Goal: Information Seeking & Learning: Understand process/instructions

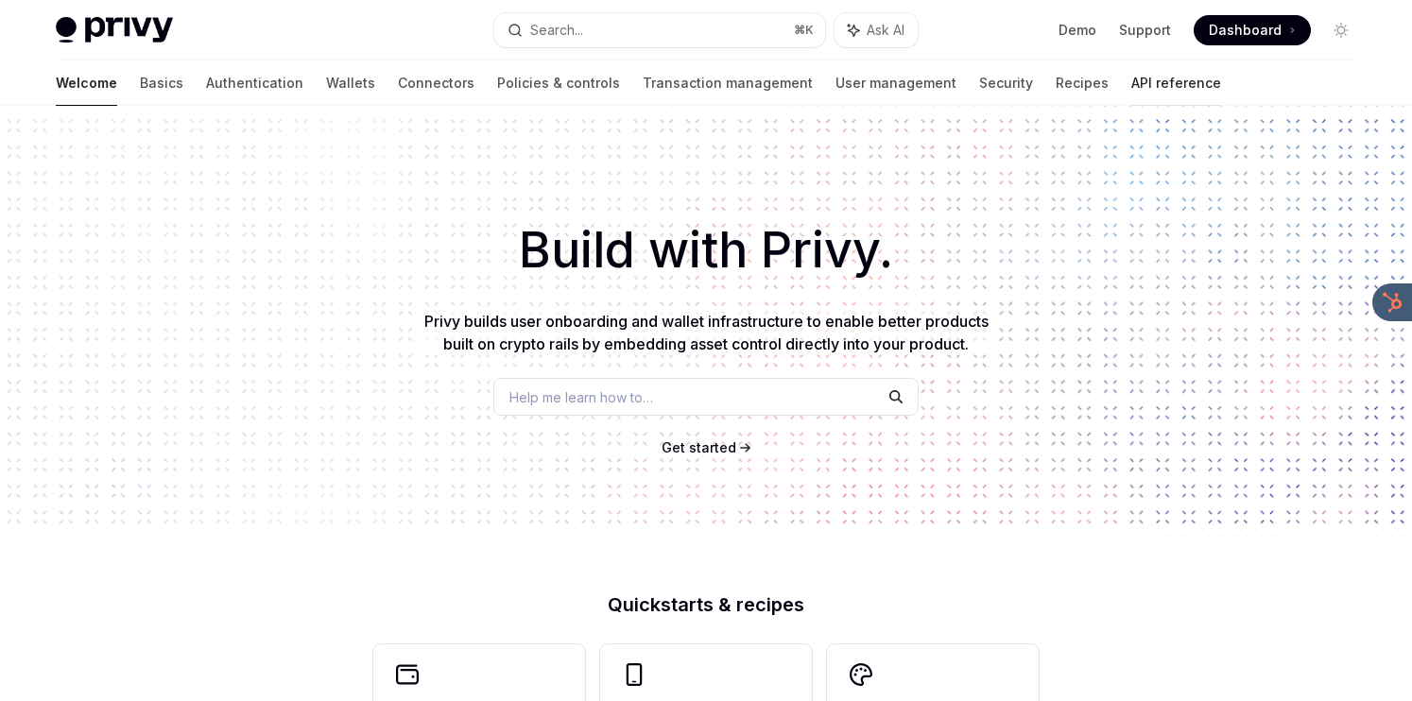
click at [1131, 79] on link "API reference" at bounding box center [1176, 82] width 90 height 45
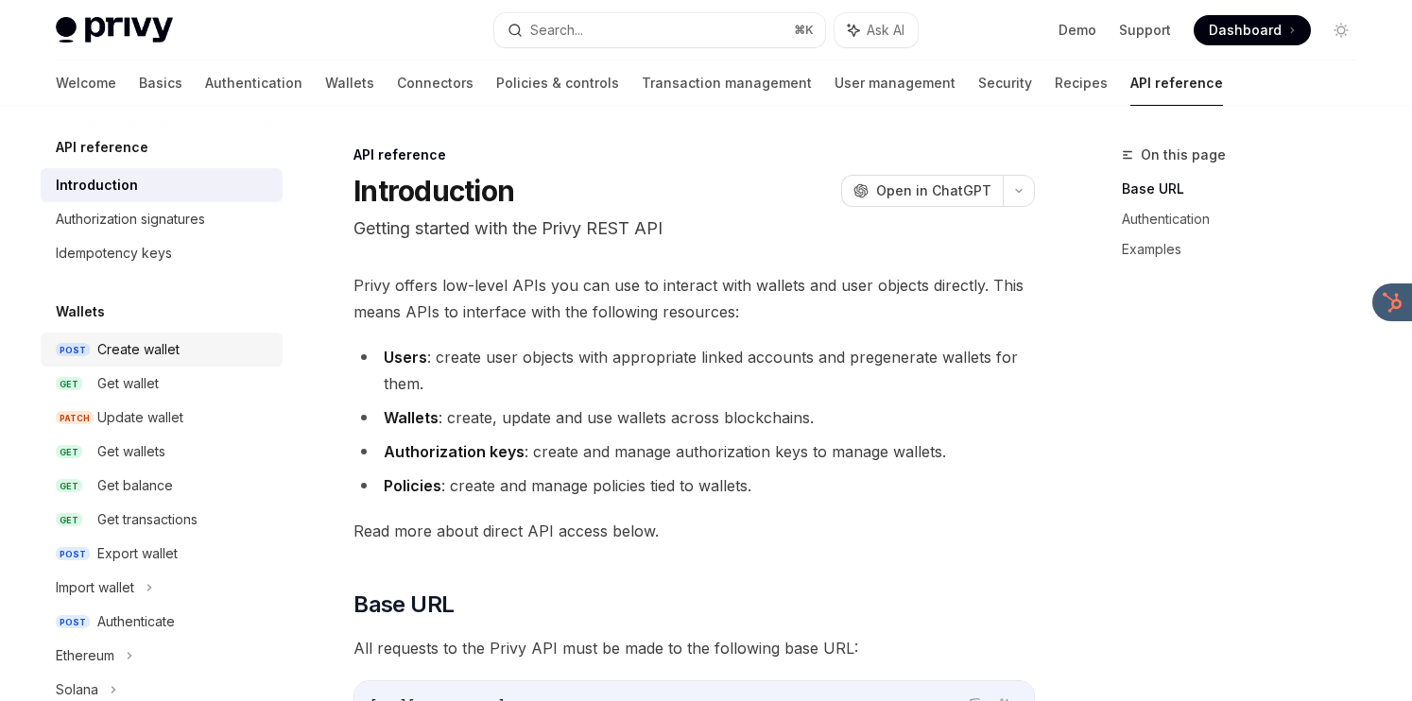
click at [198, 365] on link "POST Create wallet" at bounding box center [162, 350] width 242 height 34
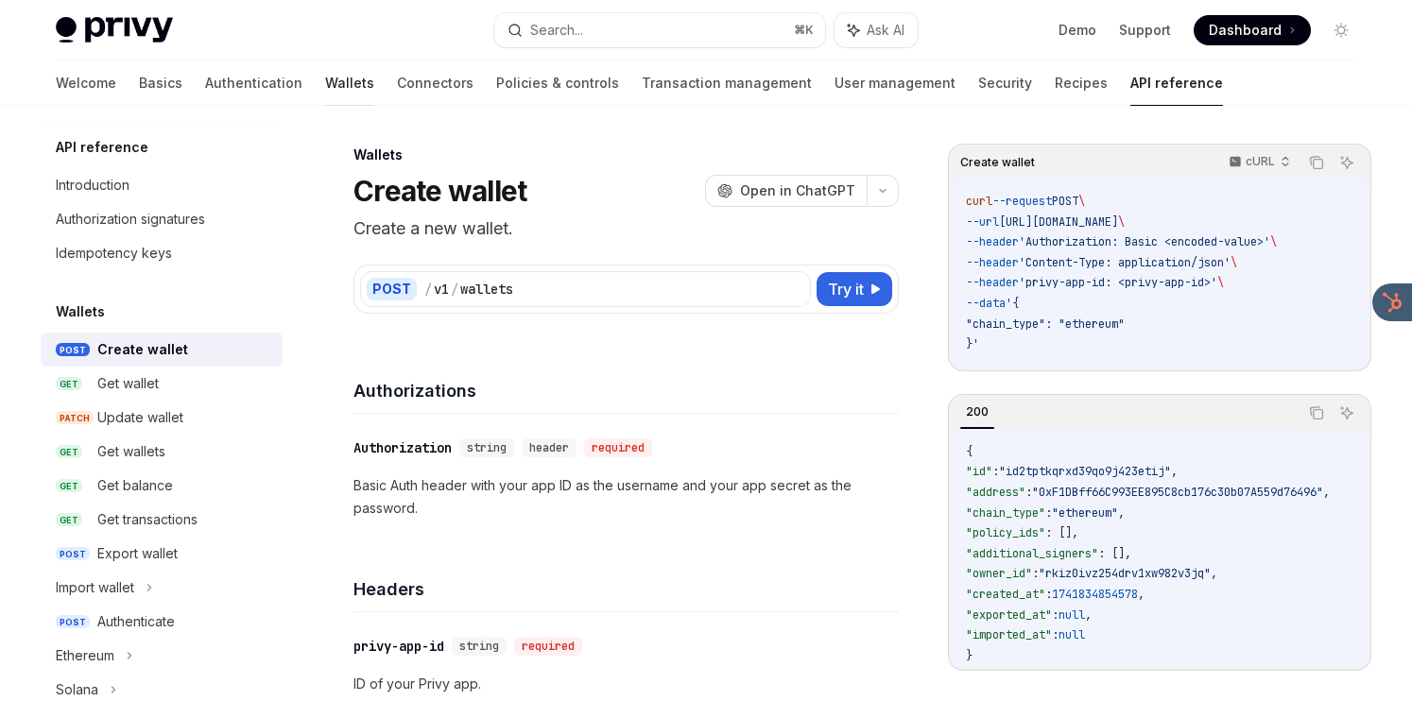
click at [325, 88] on link "Wallets" at bounding box center [349, 82] width 49 height 45
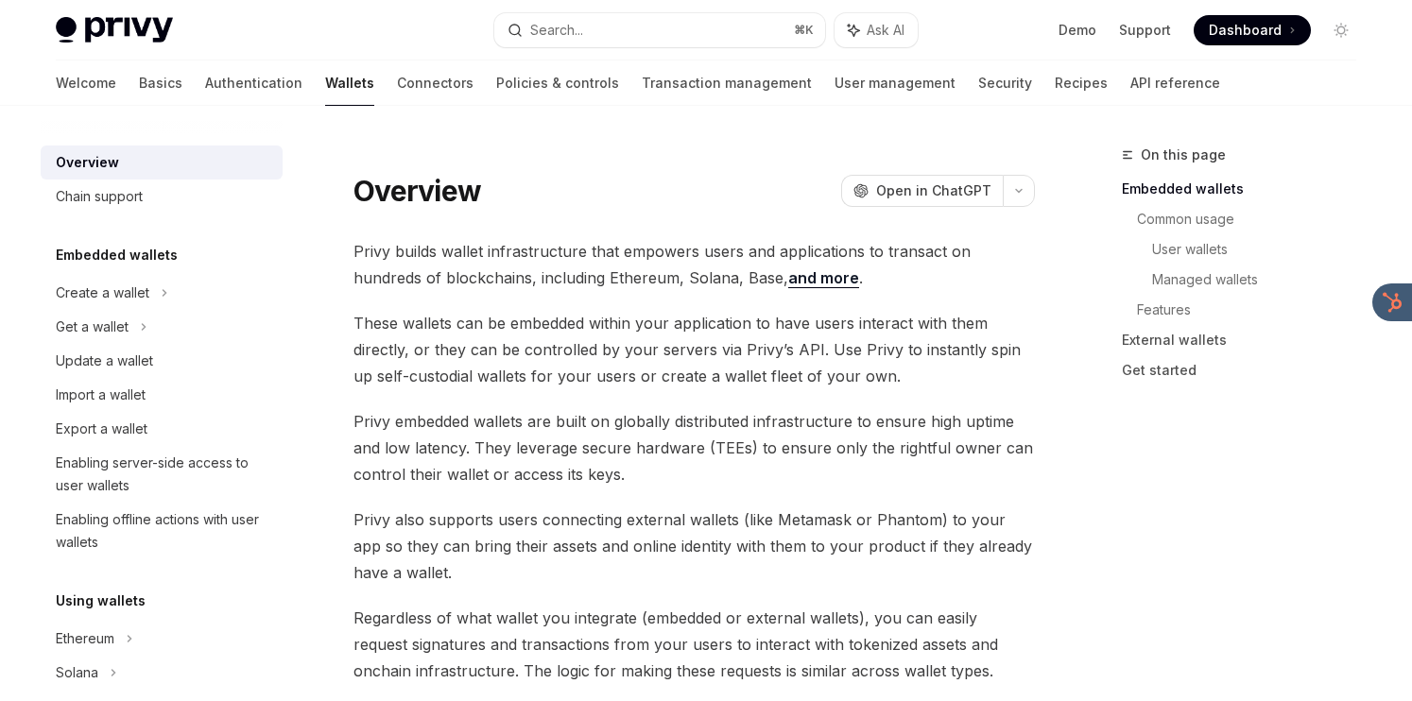
click at [145, 264] on h5 "Embedded wallets" at bounding box center [117, 255] width 122 height 23
click at [143, 272] on div "Embedded wallets Create a wallet Get a wallet Update a wallet Import a wallet E…" at bounding box center [162, 402] width 242 height 316
click at [143, 282] on div "Create a wallet" at bounding box center [103, 293] width 94 height 23
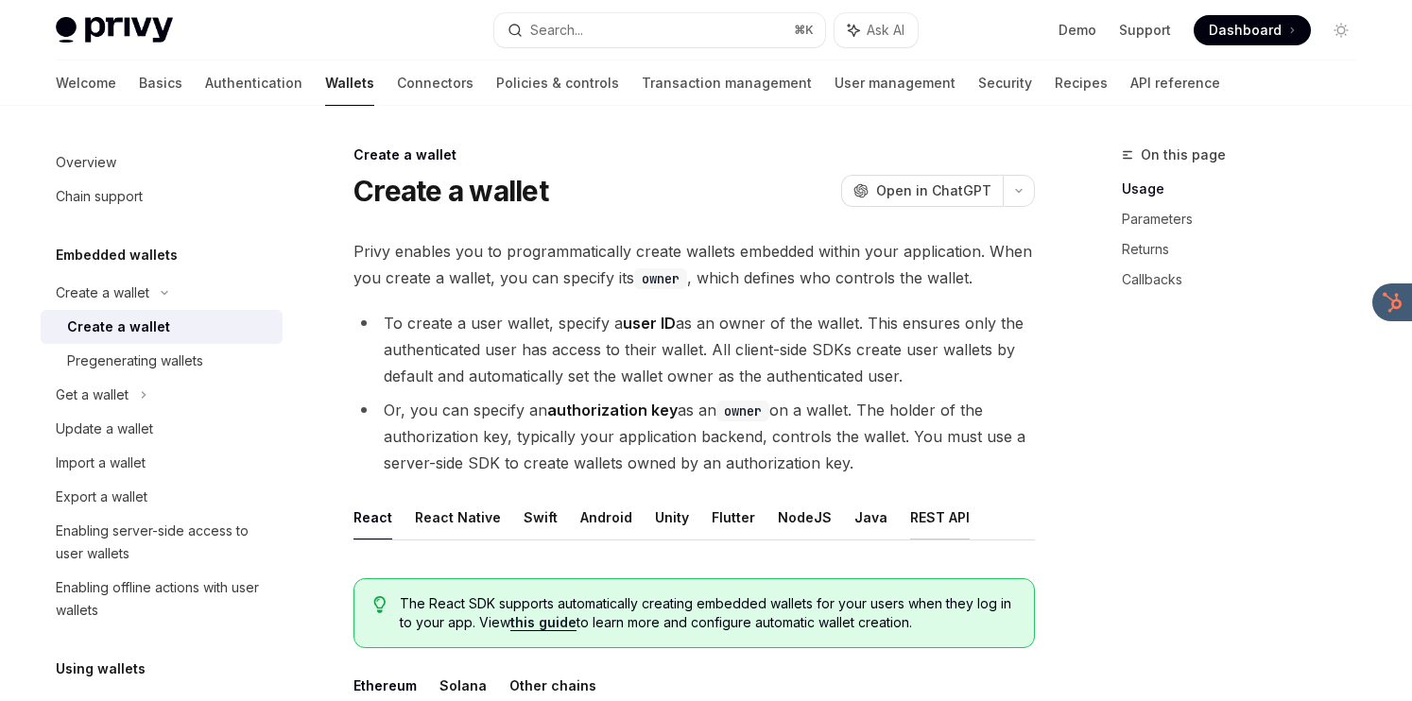
click at [910, 519] on button "REST API" at bounding box center [940, 517] width 60 height 44
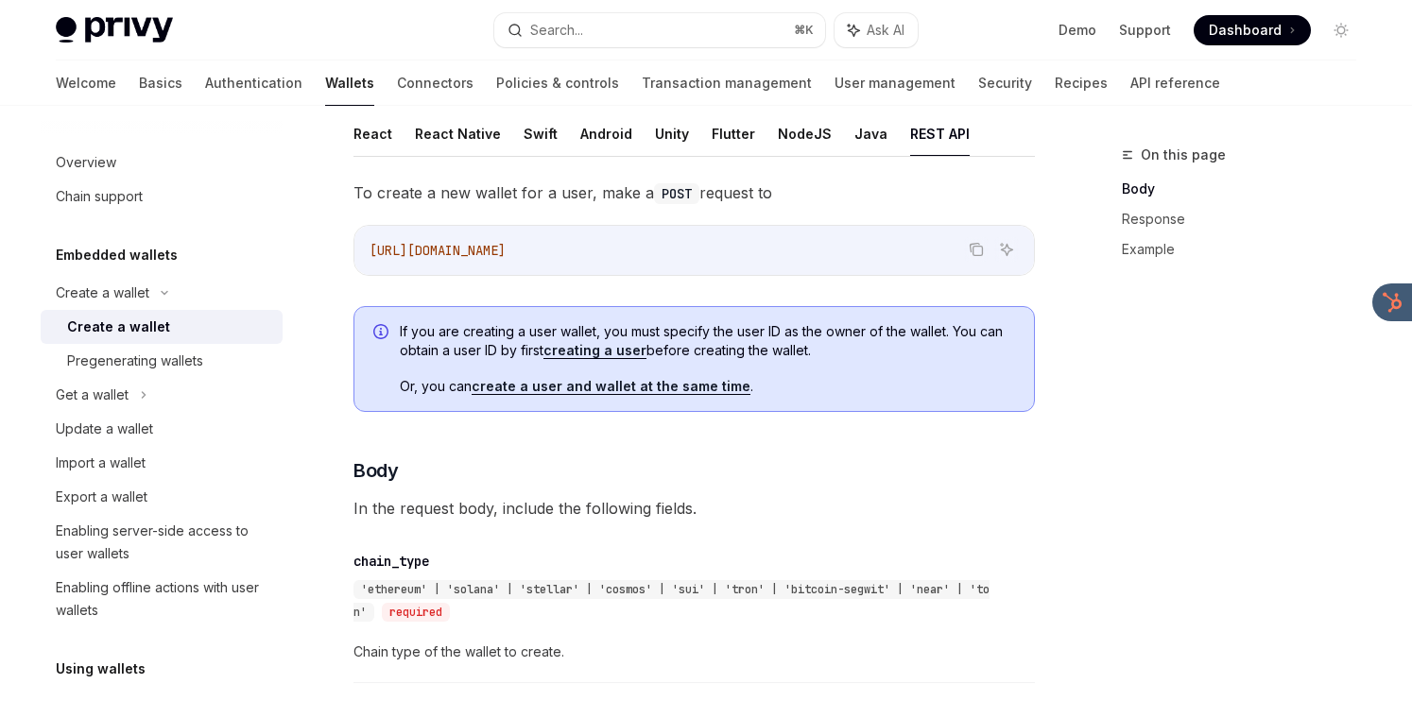
scroll to position [381, 0]
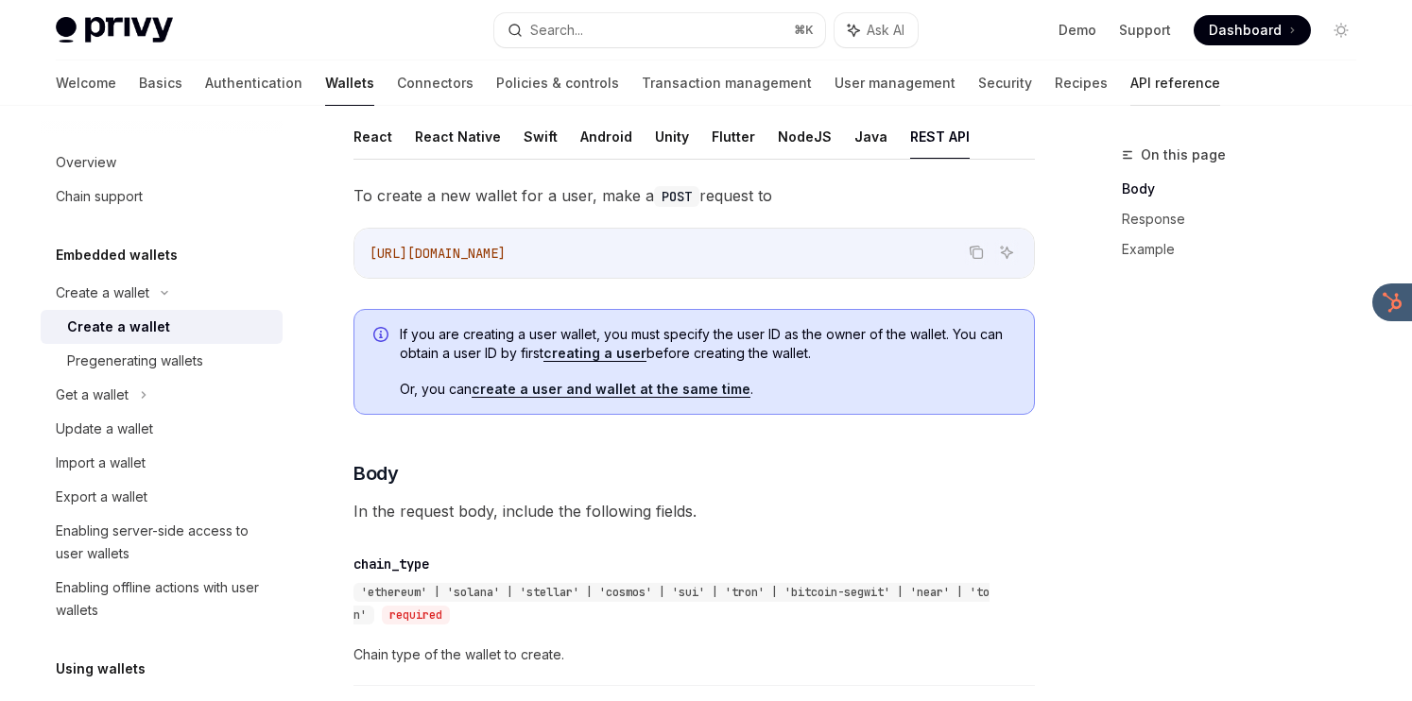
click at [1130, 82] on link "API reference" at bounding box center [1175, 82] width 90 height 45
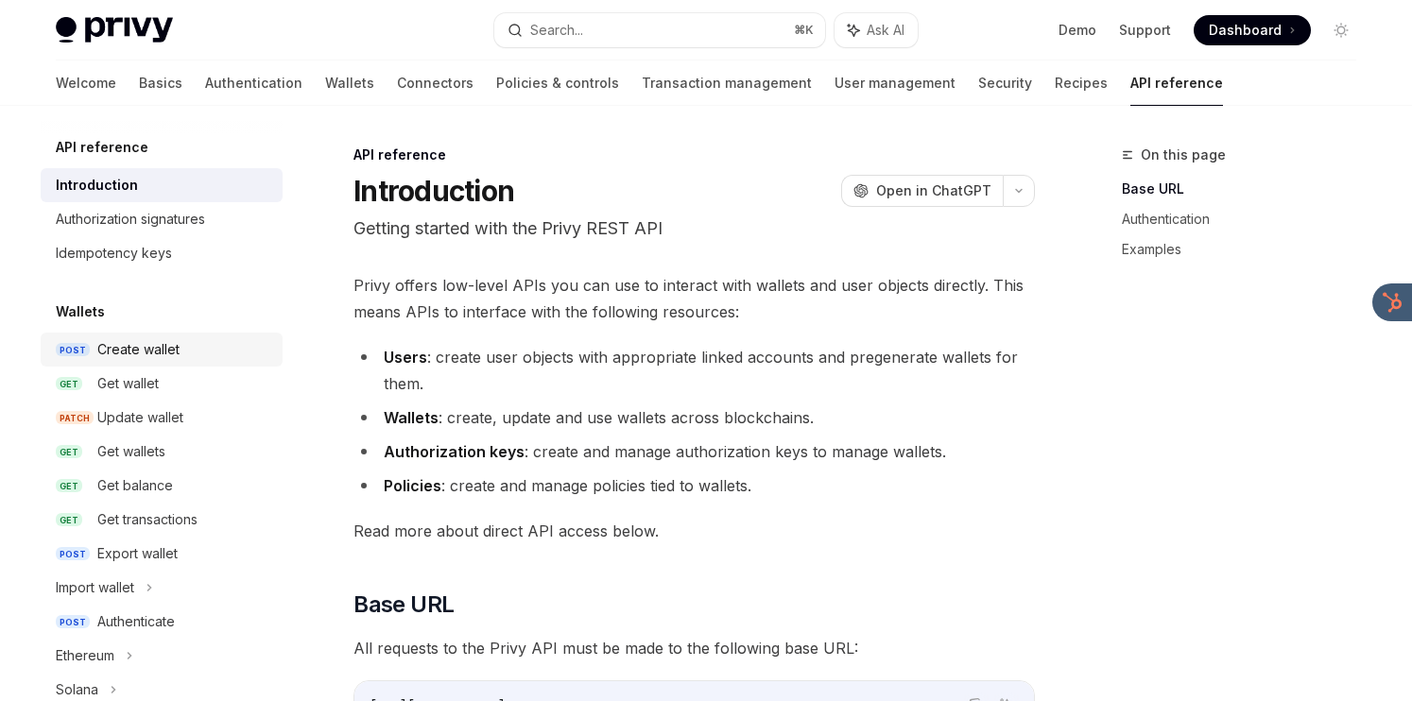
click at [194, 347] on div "Create wallet" at bounding box center [184, 349] width 174 height 23
type textarea "*"
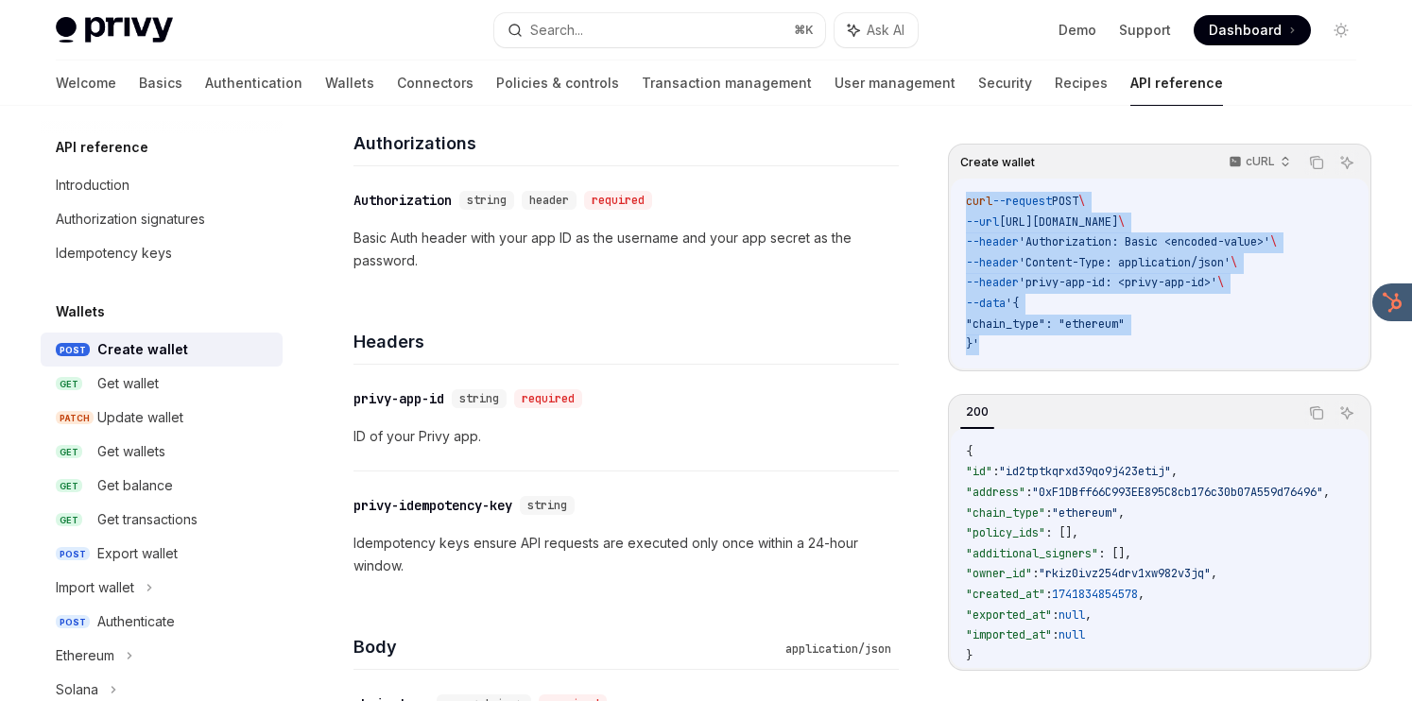
drag, startPoint x: 1095, startPoint y: 335, endPoint x: 1117, endPoint y: 176, distance: 160.3
click at [1117, 176] on div "Create wallet cURL Copy Ask AI curl --request POST \ --url https://api.privy.io…" at bounding box center [1159, 258] width 423 height 228
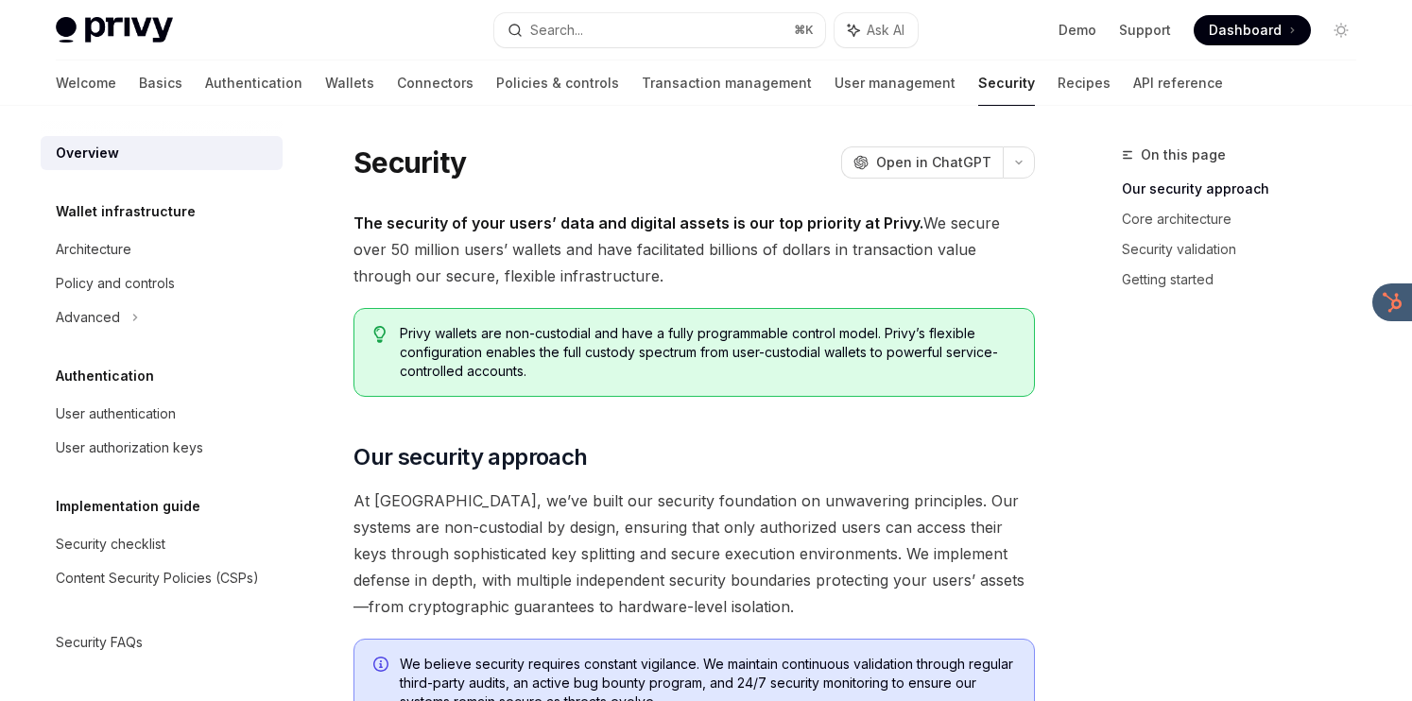
click at [754, 11] on div "Privy Docs home page Search... ⌘ K Ask AI Demo Support Dashboard Dashboard Sear…" at bounding box center [706, 30] width 1301 height 60
click at [750, 27] on button "Search... ⌘ K" at bounding box center [659, 30] width 331 height 34
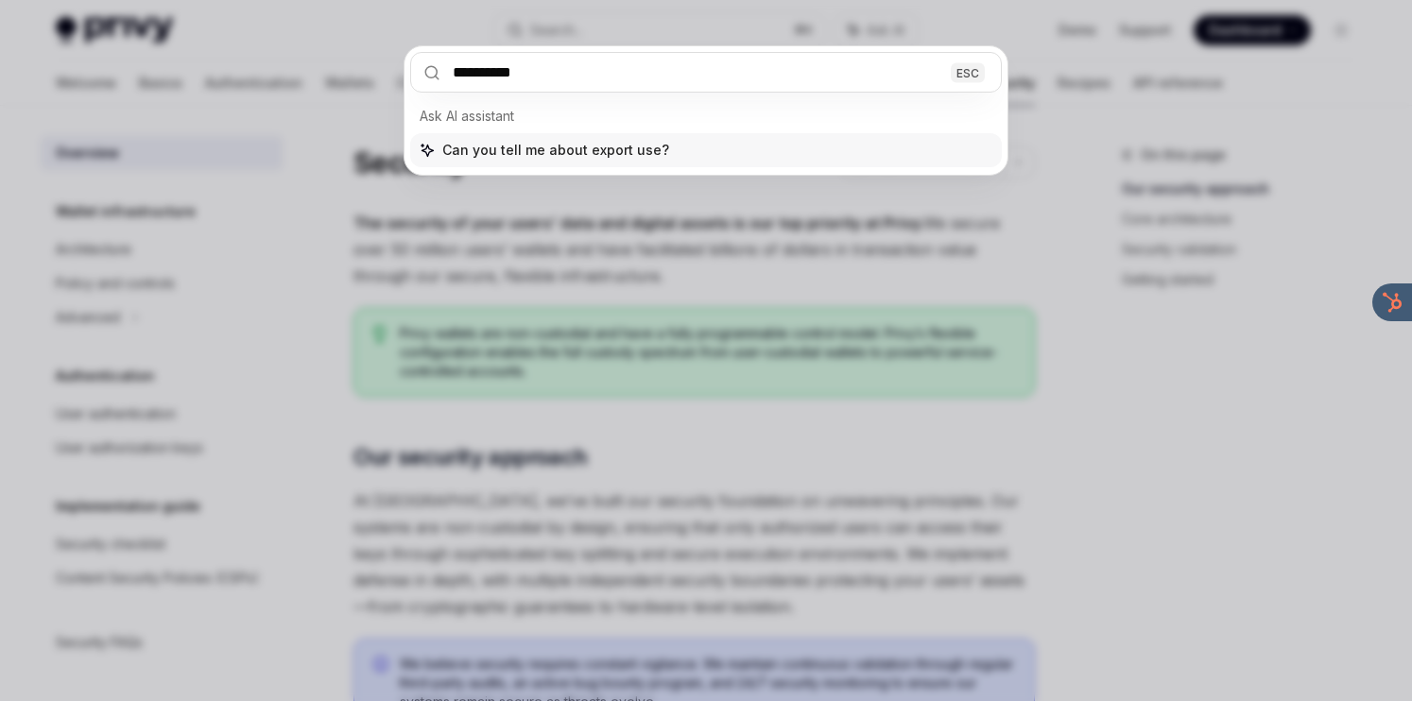
type input "**********"
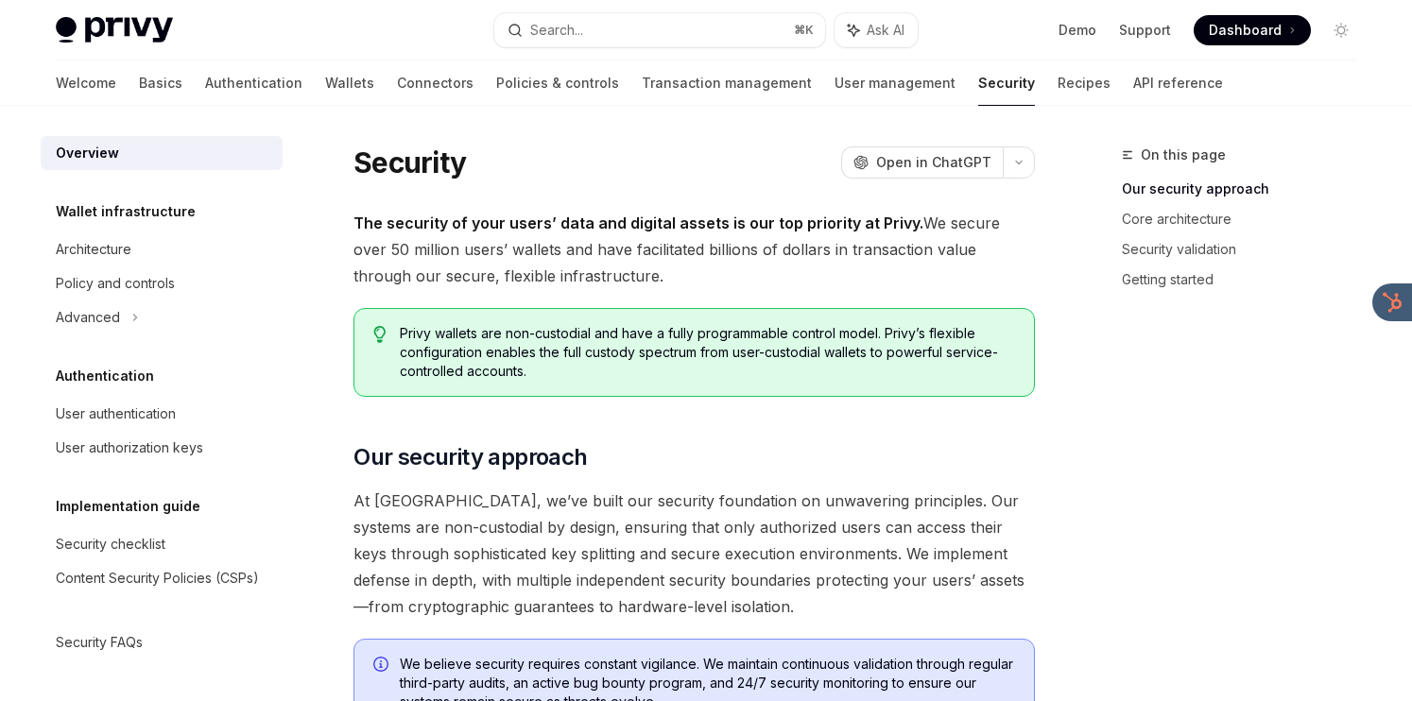
type textarea "*"
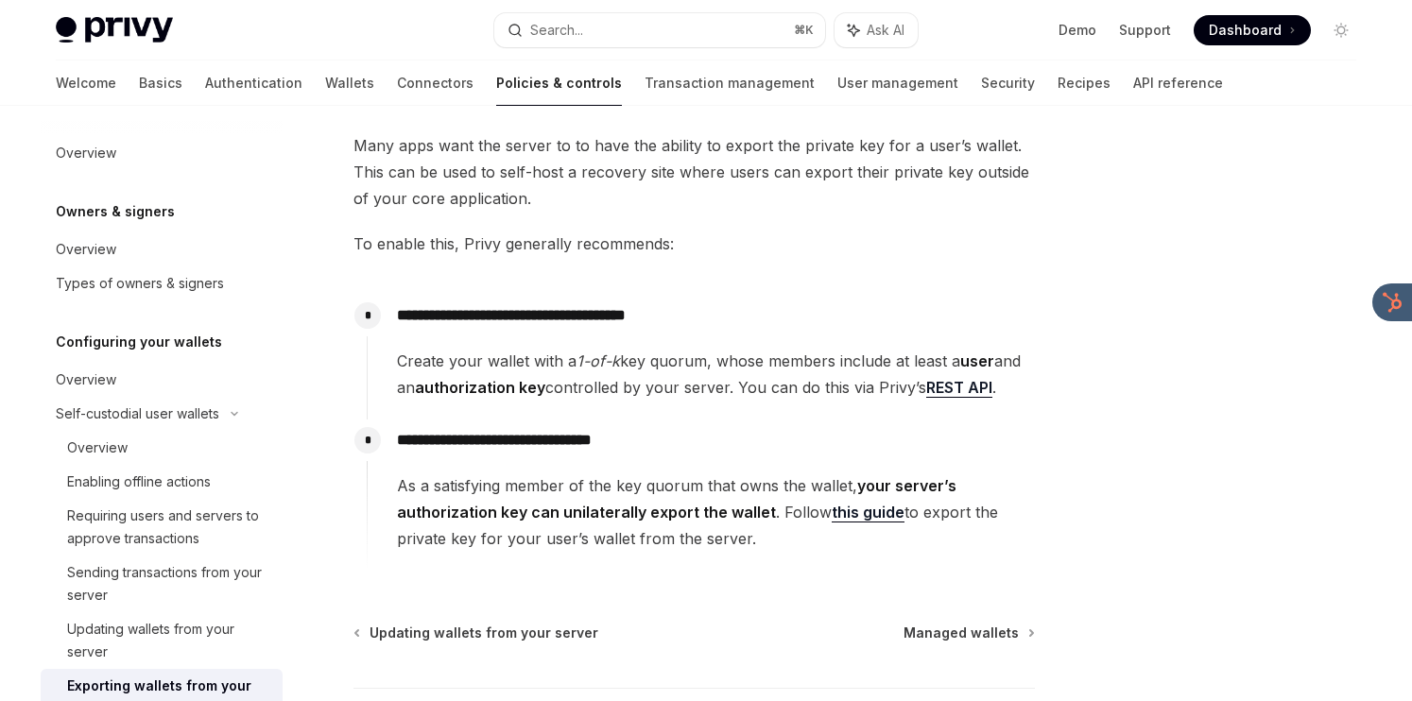
scroll to position [294, 0]
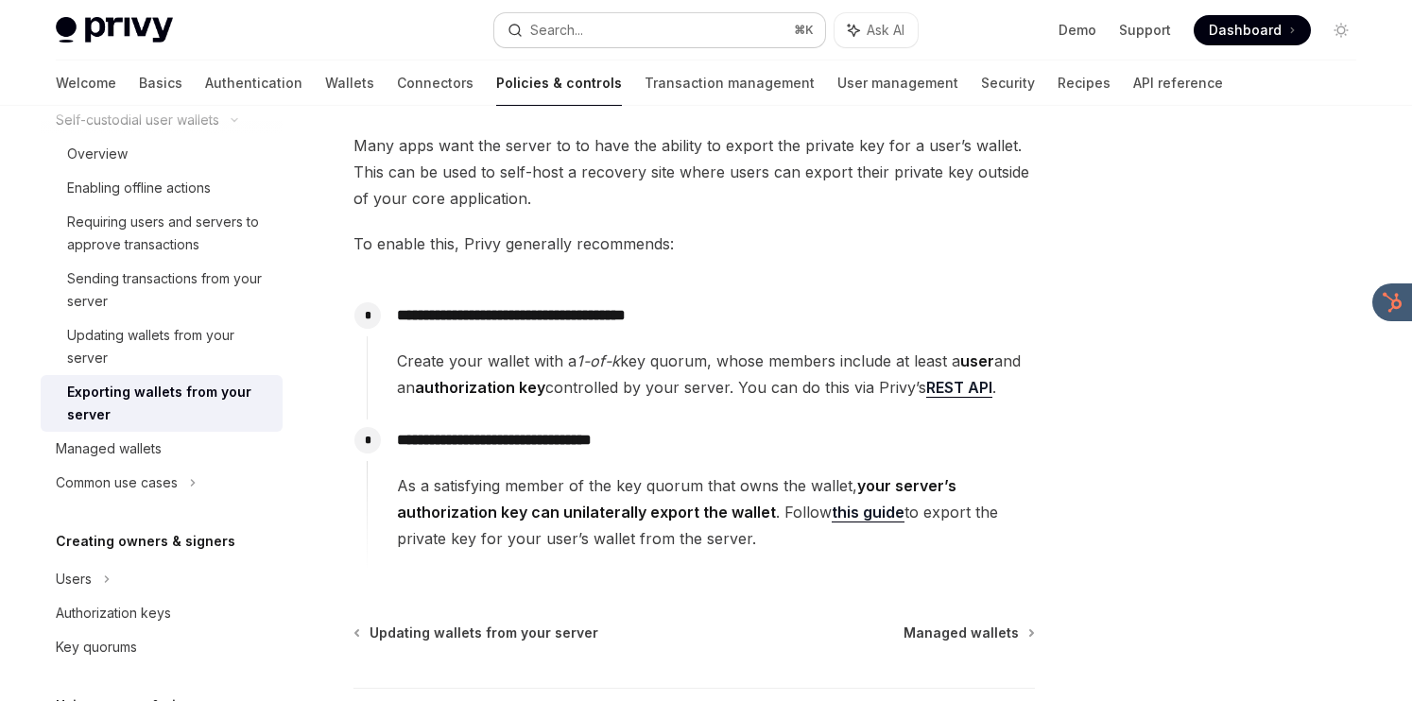
click at [690, 39] on button "Search... ⌘ K" at bounding box center [659, 30] width 331 height 34
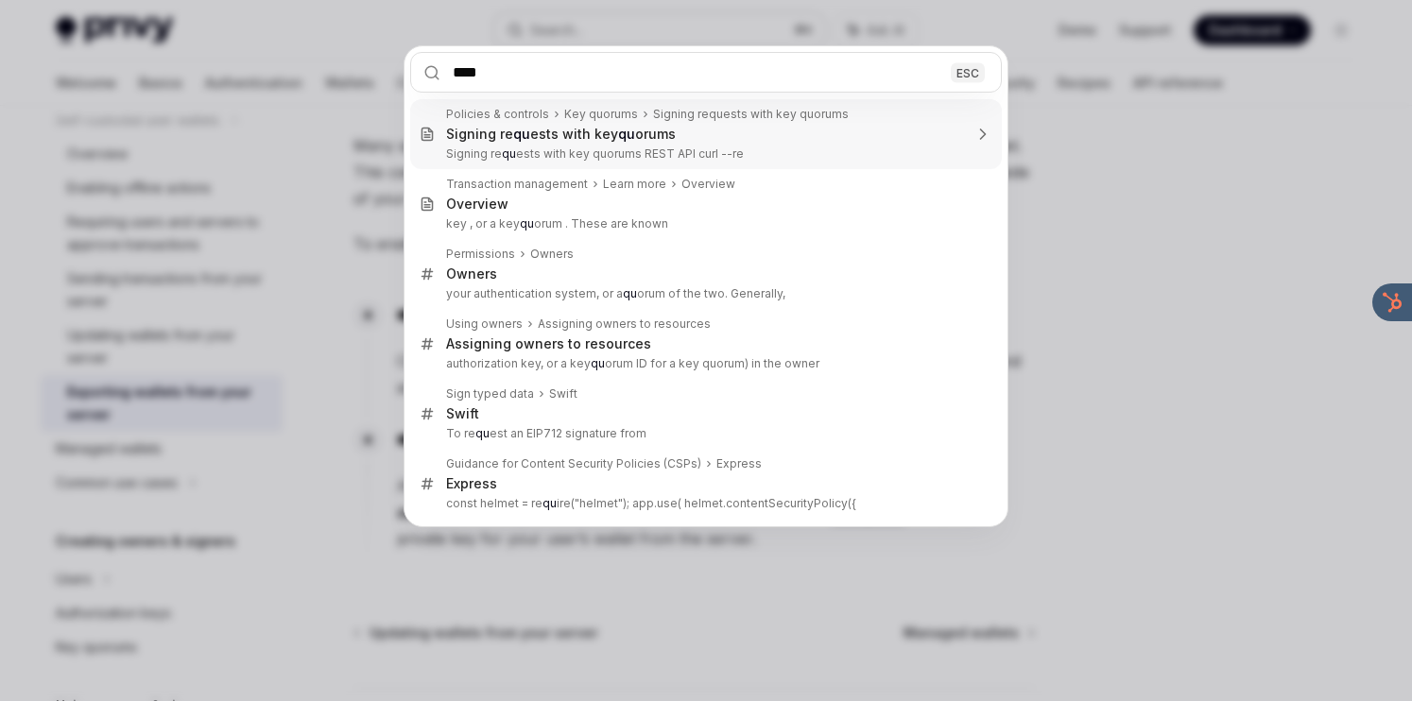
type input "*****"
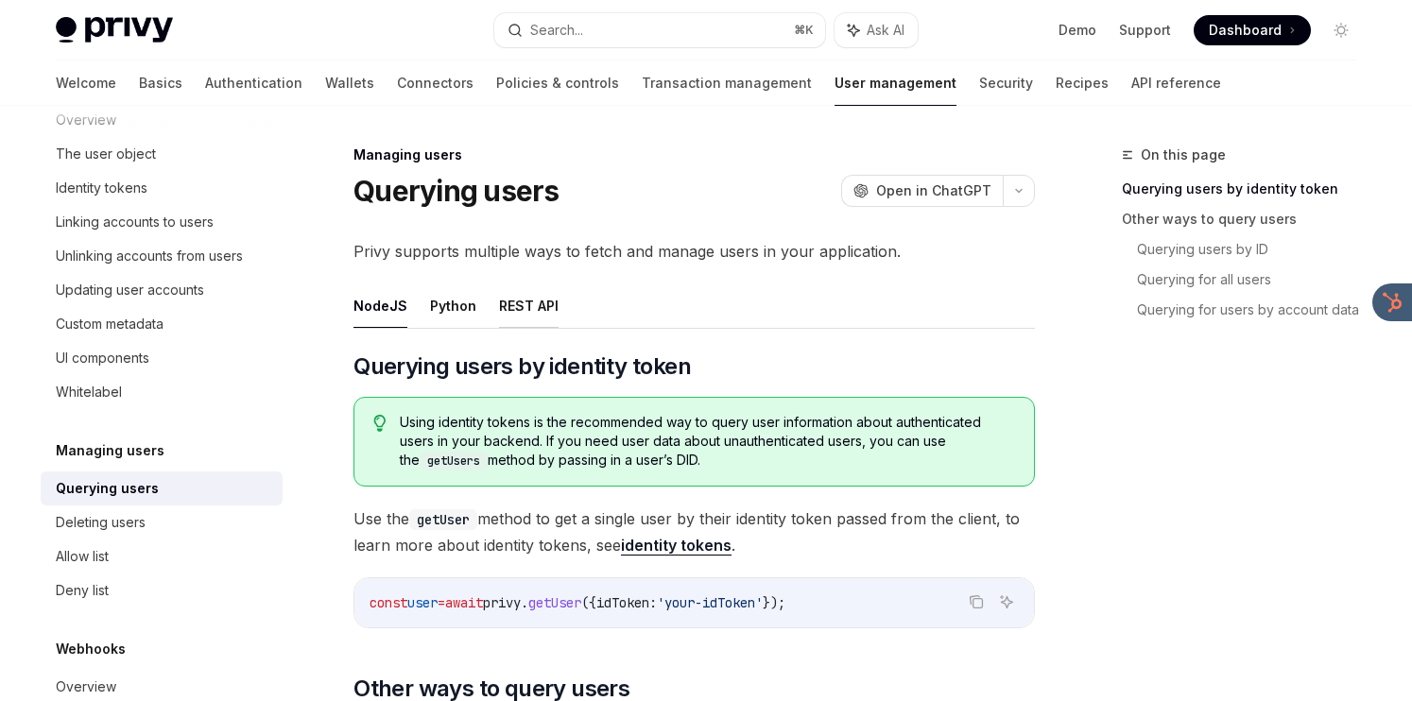
click at [518, 319] on button "REST API" at bounding box center [529, 306] width 60 height 44
type textarea "*"
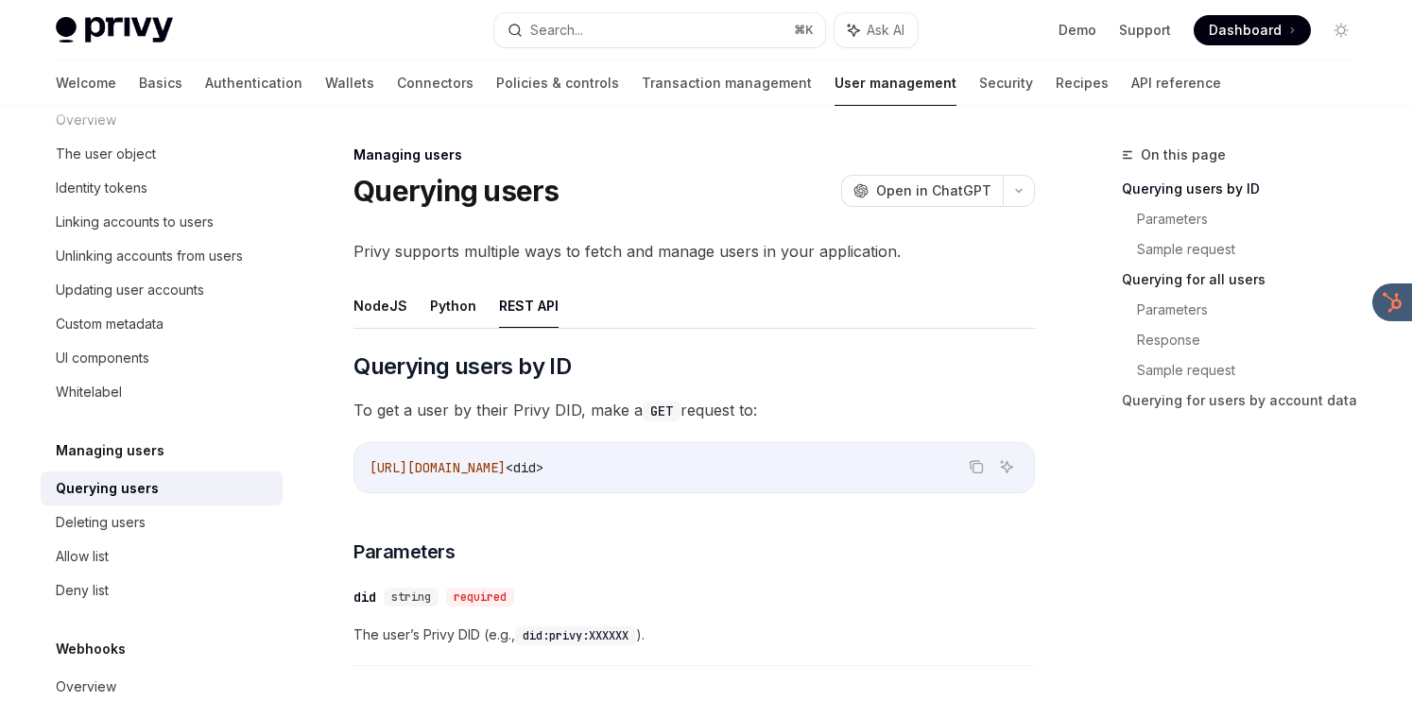
click at [1139, 269] on link "Querying for all users" at bounding box center [1247, 280] width 250 height 30
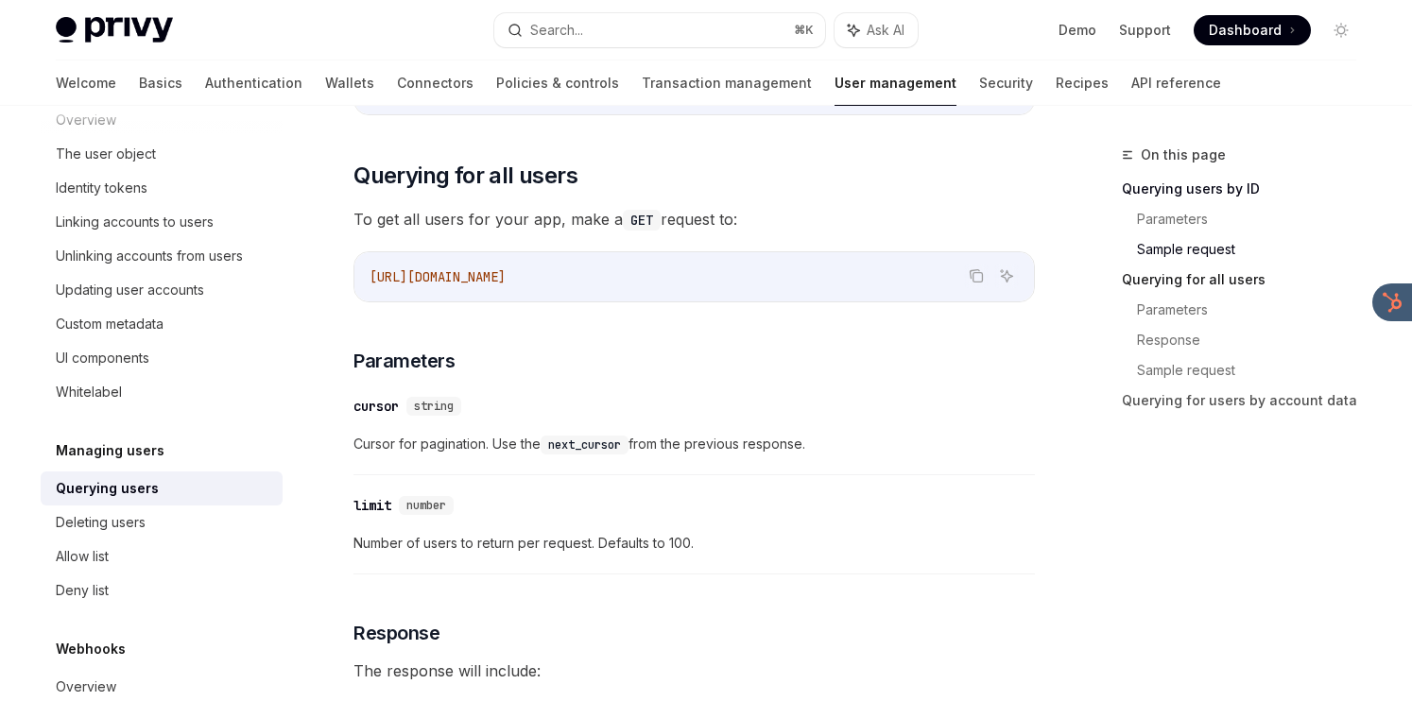
scroll to position [755, 0]
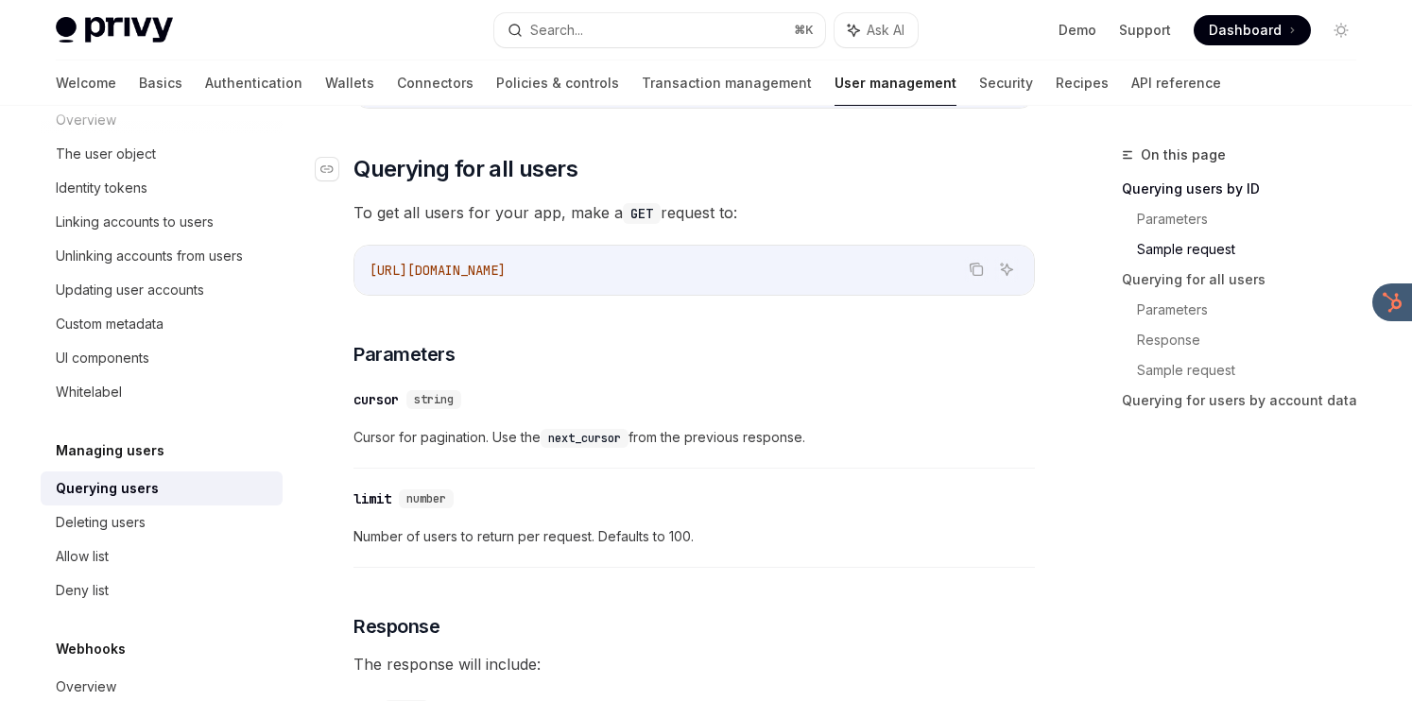
click at [339, 173] on link "​" at bounding box center [335, 169] width 38 height 30
